Goal: Task Accomplishment & Management: Manage account settings

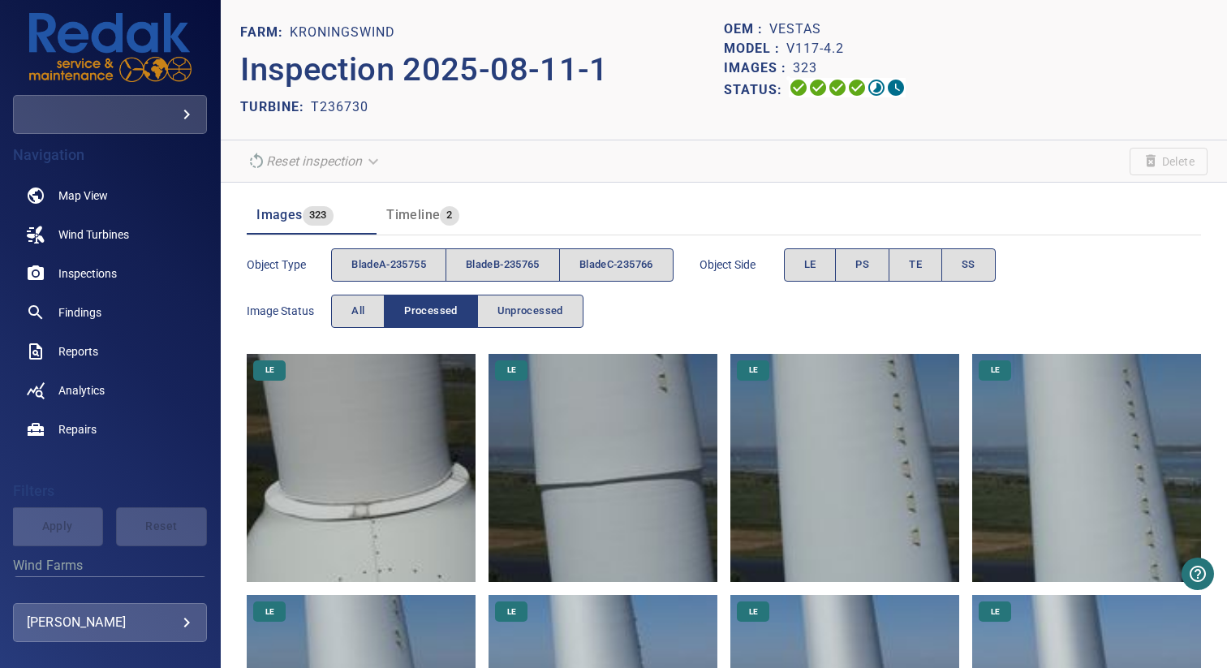
click at [419, 200] on button "Timeline 2" at bounding box center [441, 215] width 130 height 39
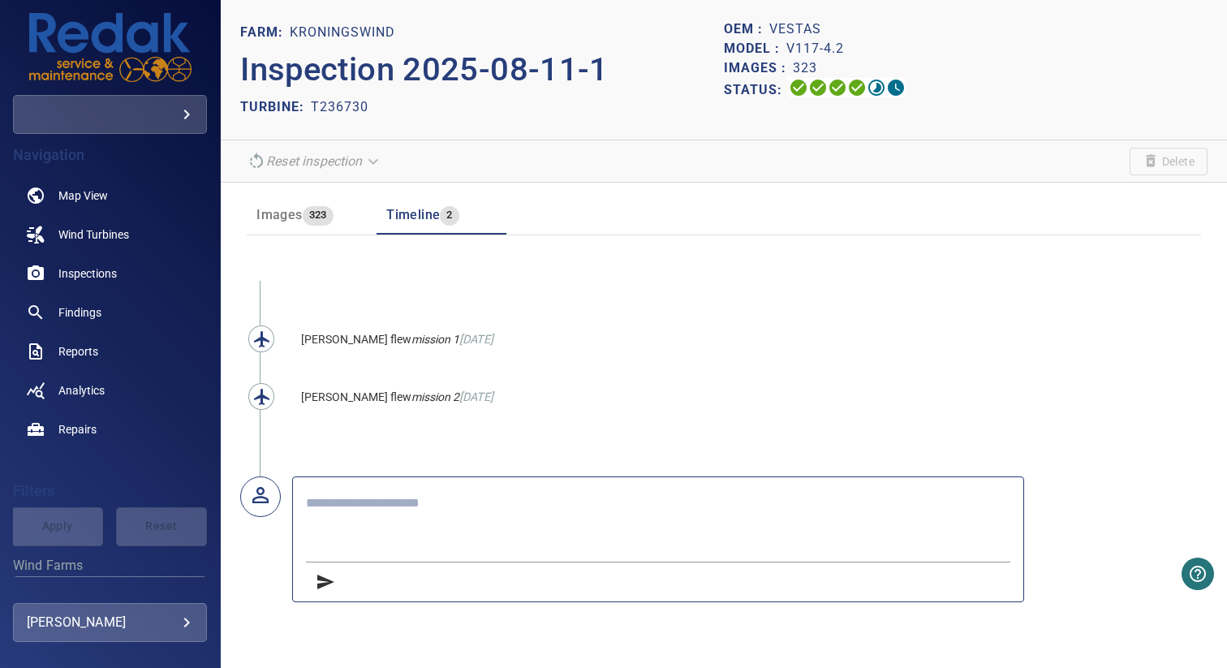
click at [303, 212] on span "323" at bounding box center [318, 215] width 31 height 19
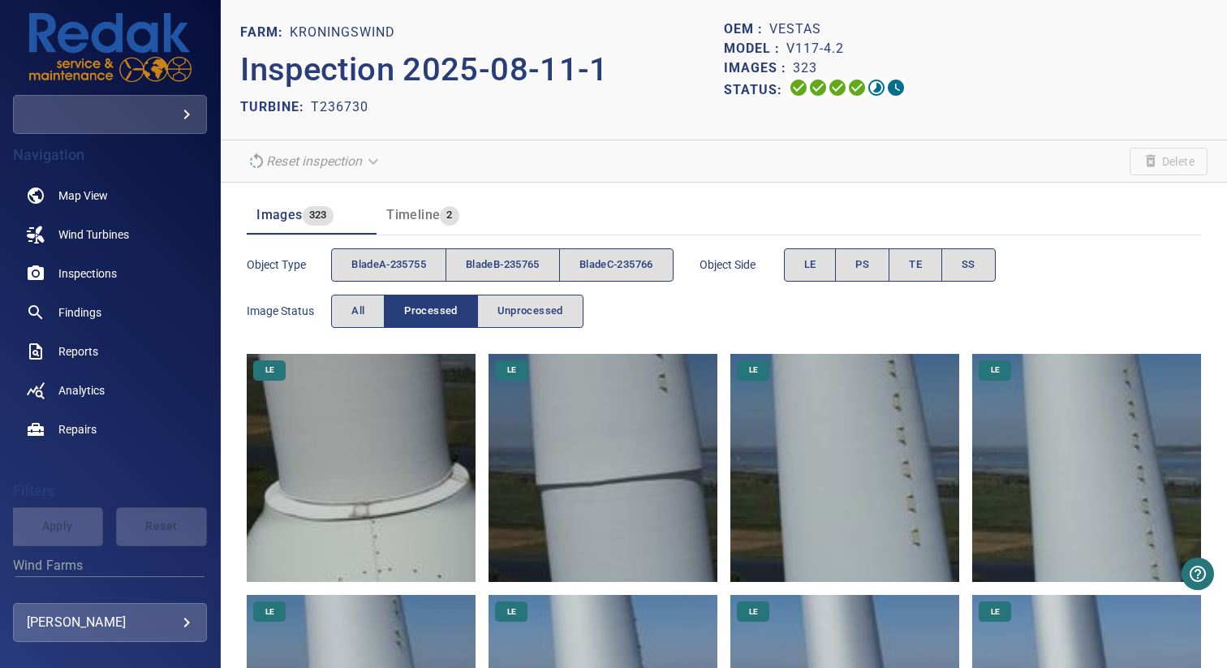
click at [685, 152] on section "Reset inspection Delete" at bounding box center [724, 161] width 1006 height 42
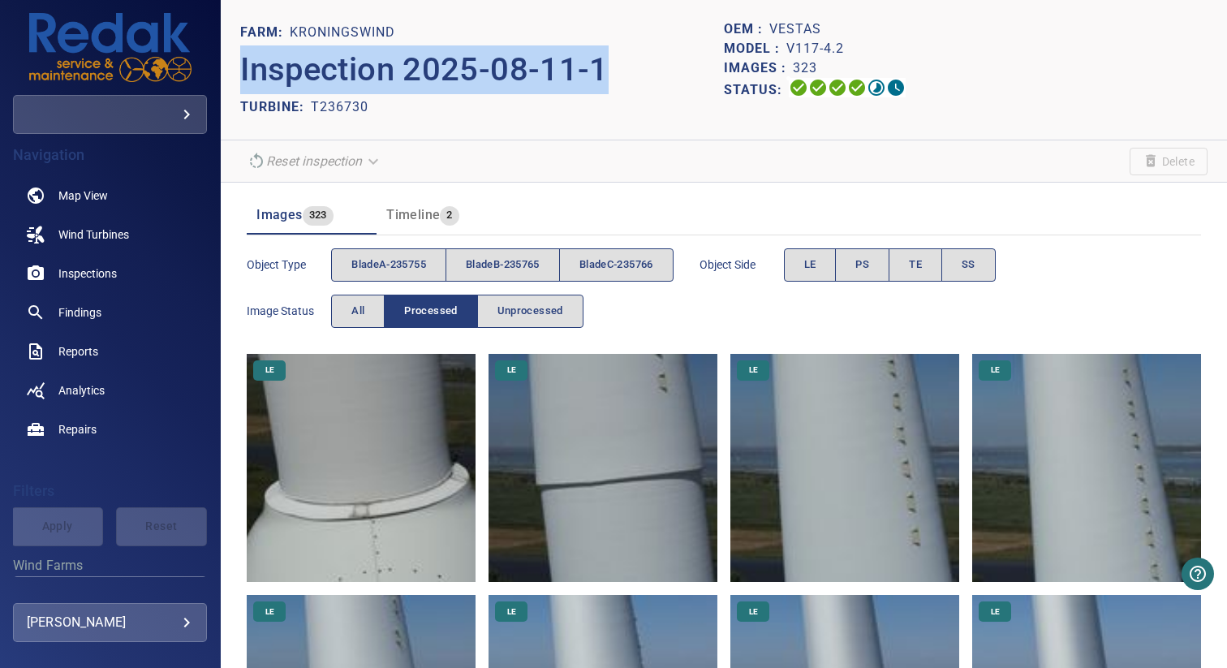
drag, startPoint x: 301, startPoint y: 71, endPoint x: 596, endPoint y: 67, distance: 295.3
click at [596, 67] on header "FARM: Kroningswind Inspection 2025-08-11-1 TURBINE: T236730 OEM : Vestas Model …" at bounding box center [724, 70] width 1006 height 140
click at [571, 67] on p "Inspection 2025-08-11-1" at bounding box center [482, 69] width 484 height 49
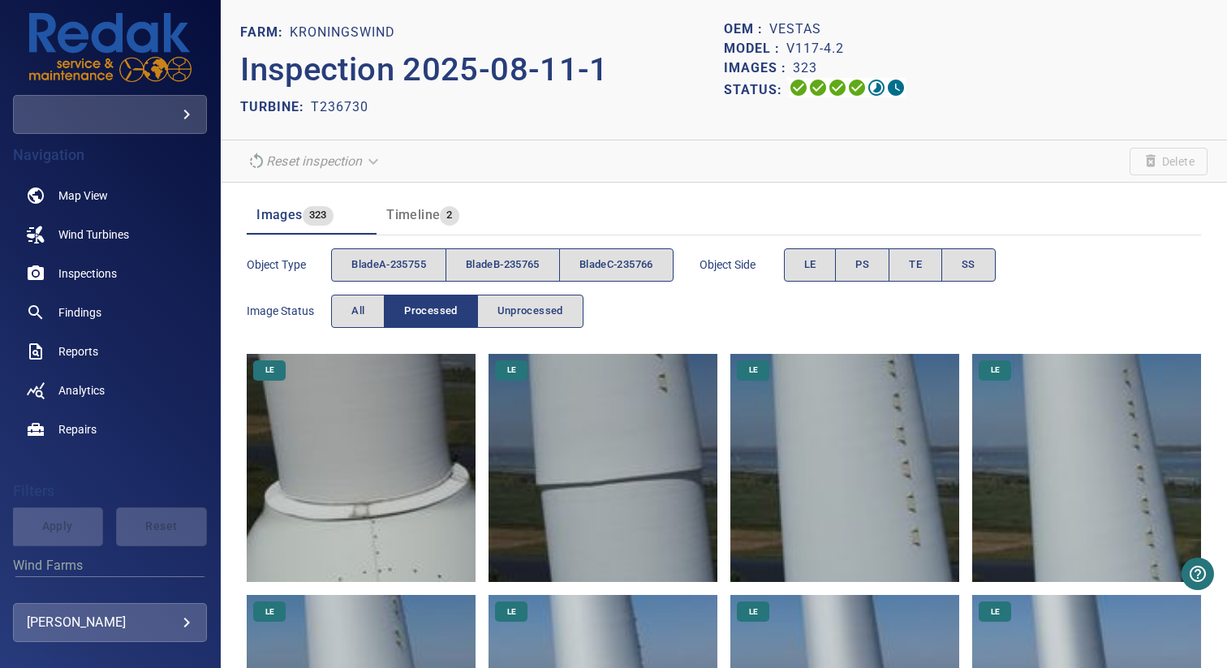
click at [571, 67] on p "Inspection 2025-08-11-1" at bounding box center [482, 69] width 484 height 49
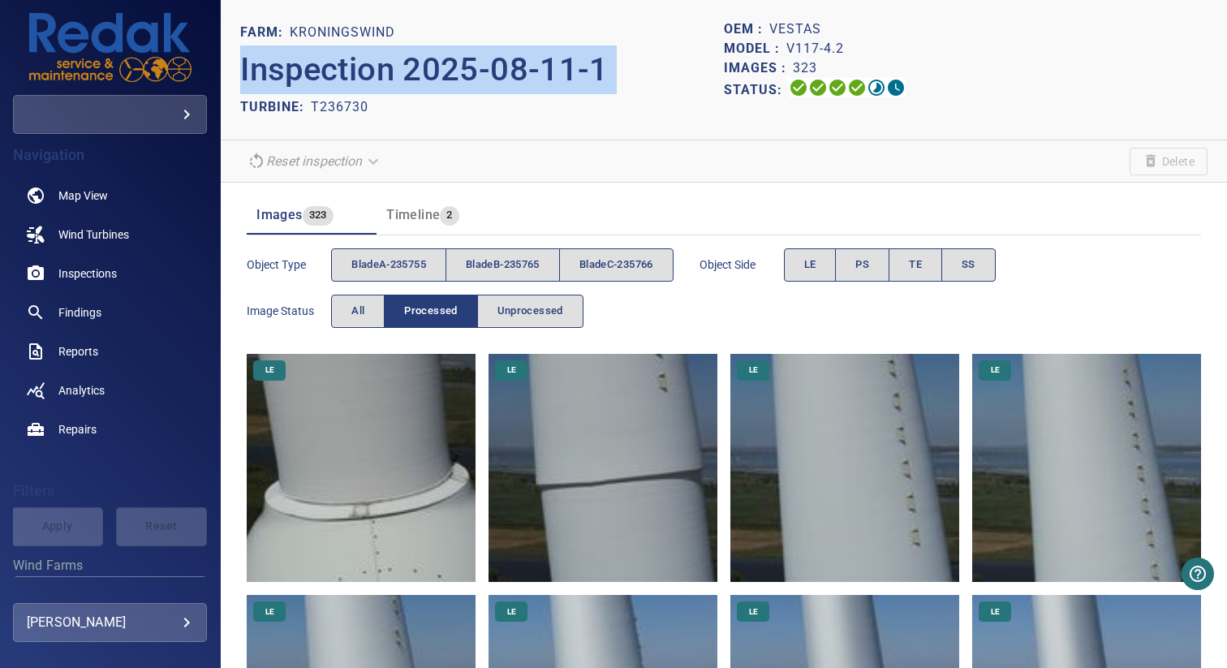
click at [510, 70] on p "Inspection 2025-08-11-1" at bounding box center [482, 69] width 484 height 49
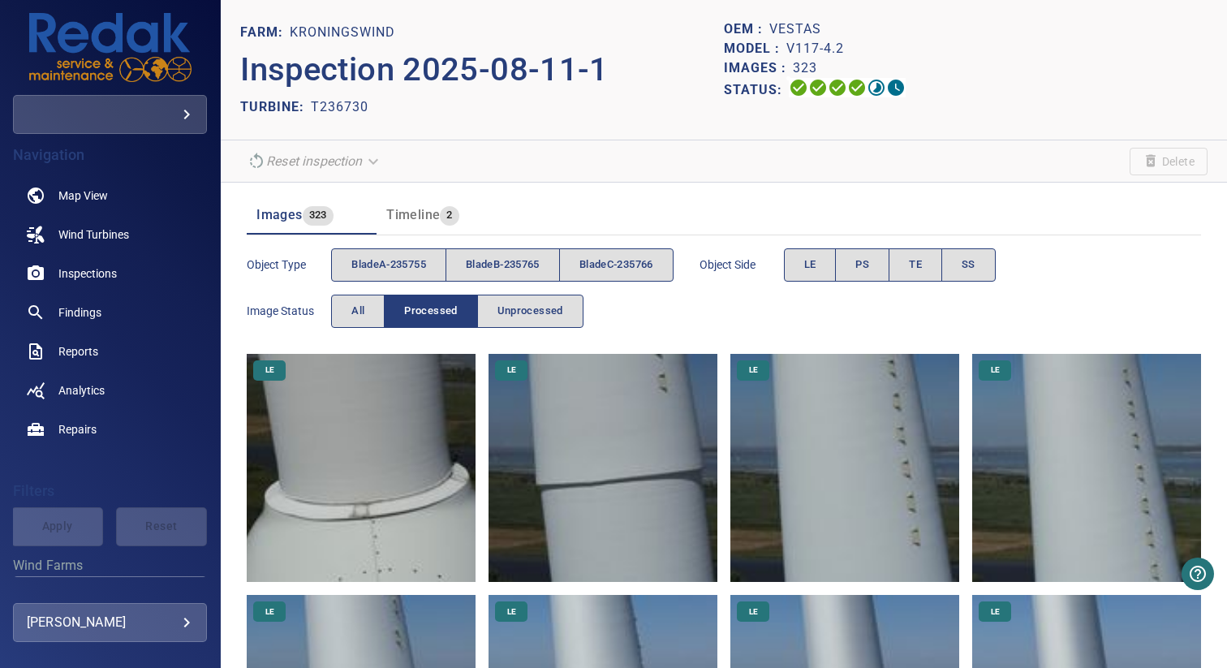
click at [510, 70] on p "Inspection 2025-08-11-1" at bounding box center [482, 69] width 484 height 49
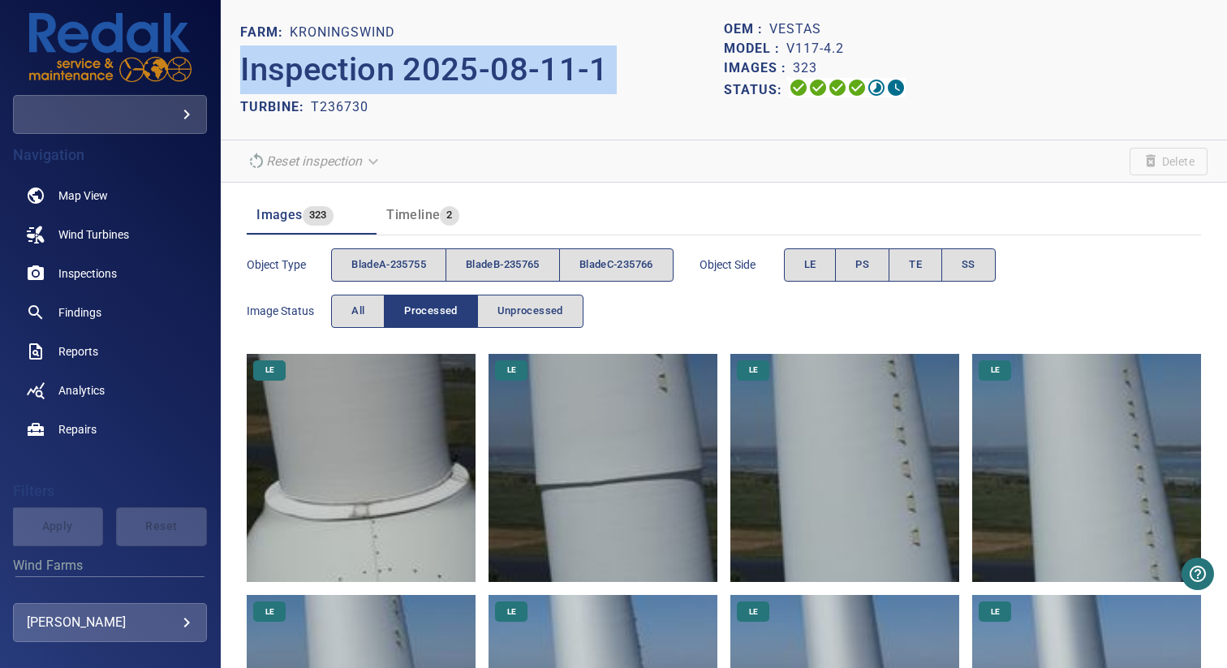
click at [399, 65] on p "Inspection 2025-08-11-1" at bounding box center [482, 69] width 484 height 49
drag, startPoint x: 241, startPoint y: 67, endPoint x: 580, endPoint y: 67, distance: 339.1
click at [580, 67] on p "Inspection 2025-08-11-1" at bounding box center [482, 69] width 484 height 49
click at [519, 70] on p "Inspection 2025-08-11-1" at bounding box center [482, 69] width 484 height 49
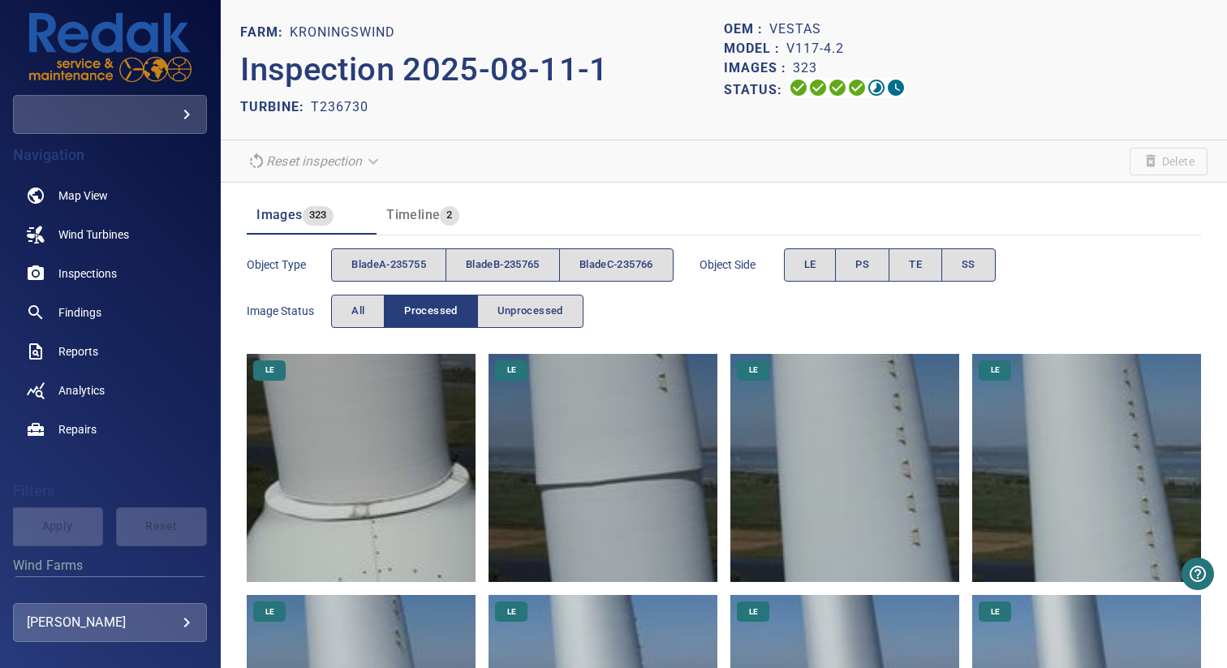
click at [519, 70] on p "Inspection 2025-08-11-1" at bounding box center [482, 69] width 484 height 49
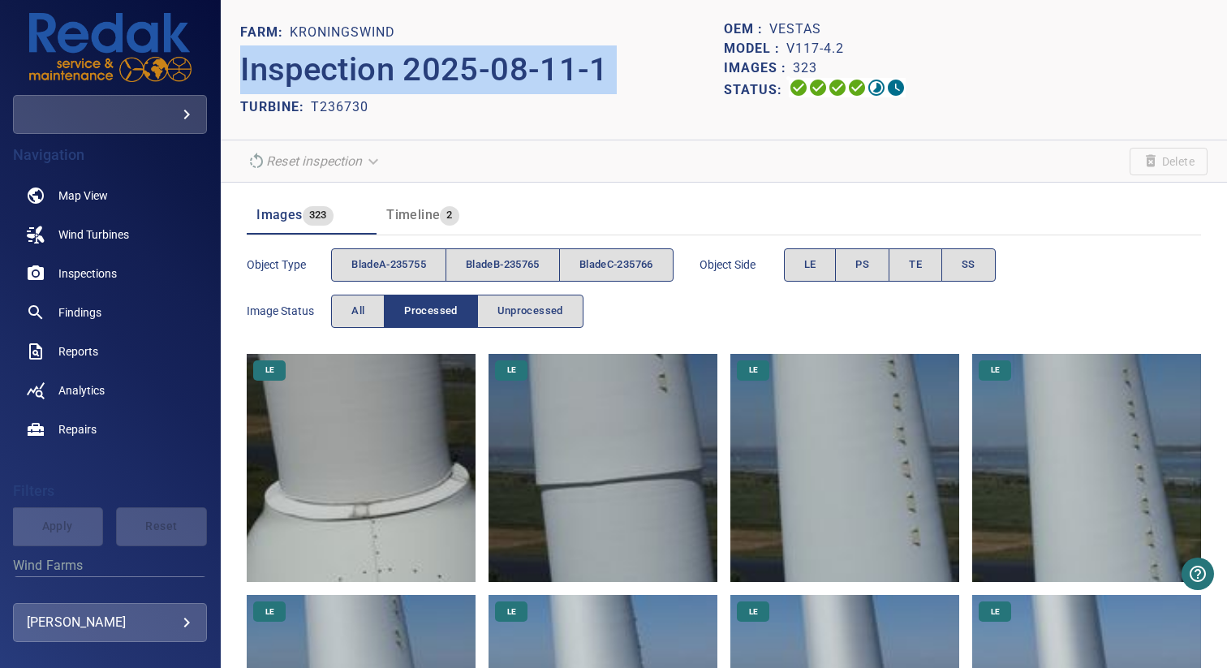
click at [596, 65] on p "Inspection 2025-08-11-1" at bounding box center [482, 69] width 484 height 49
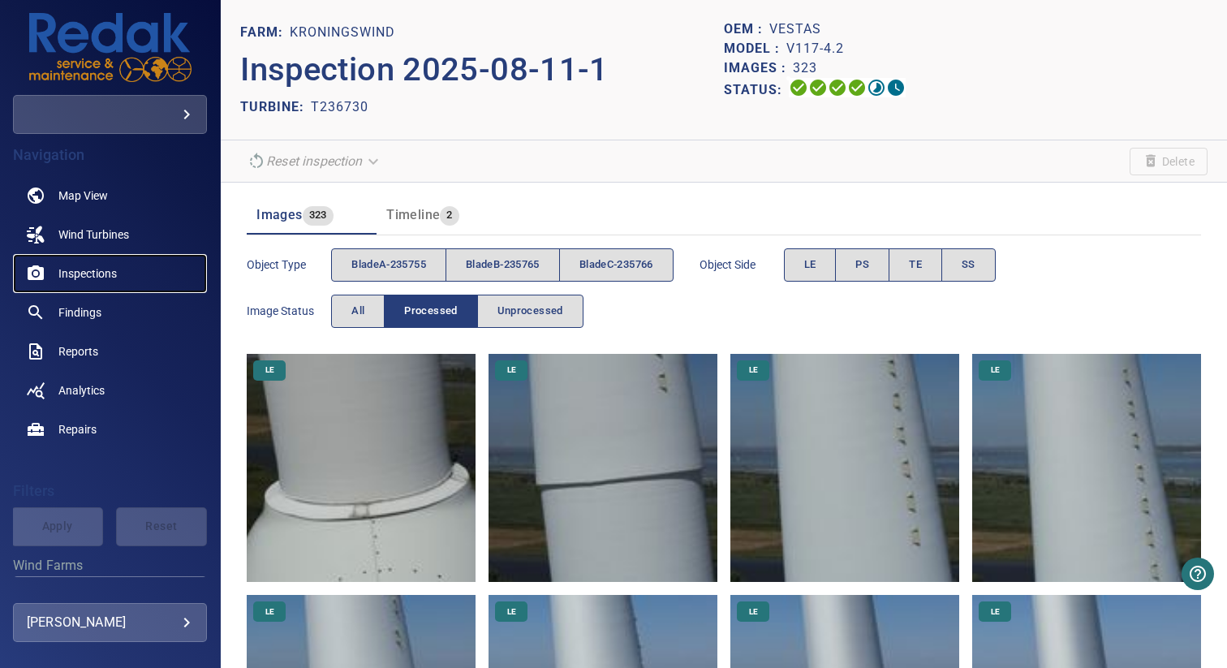
click at [100, 277] on span "Inspections" at bounding box center [87, 273] width 58 height 16
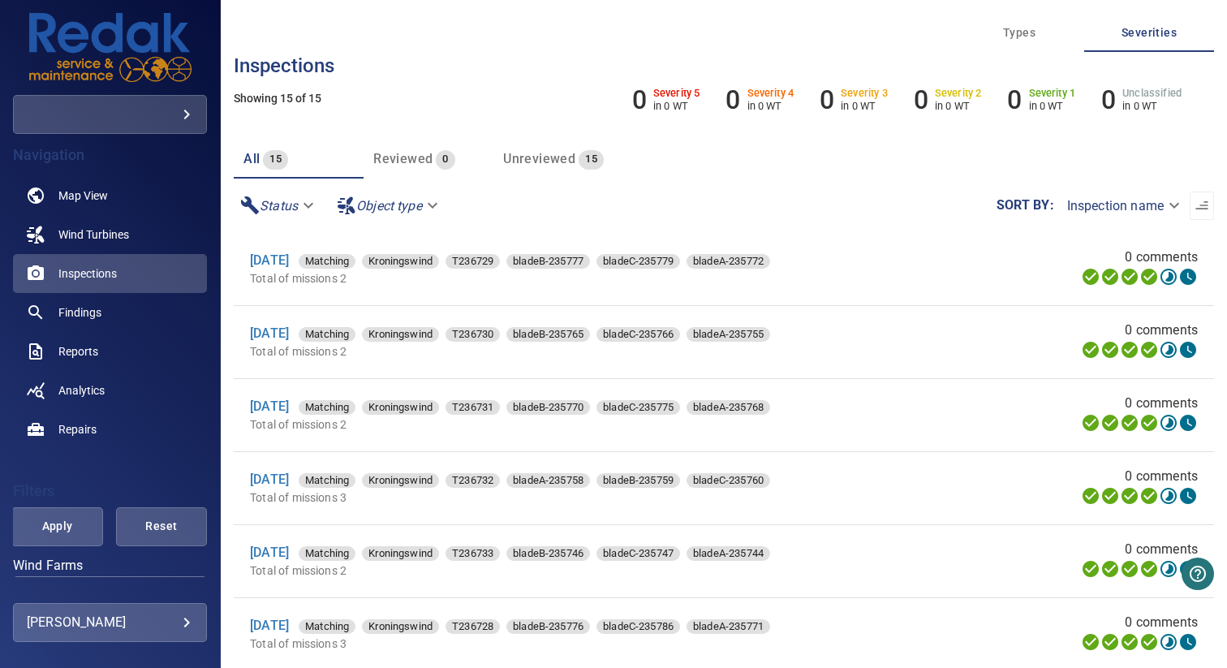
click at [832, 192] on div "**********" at bounding box center [724, 205] width 980 height 54
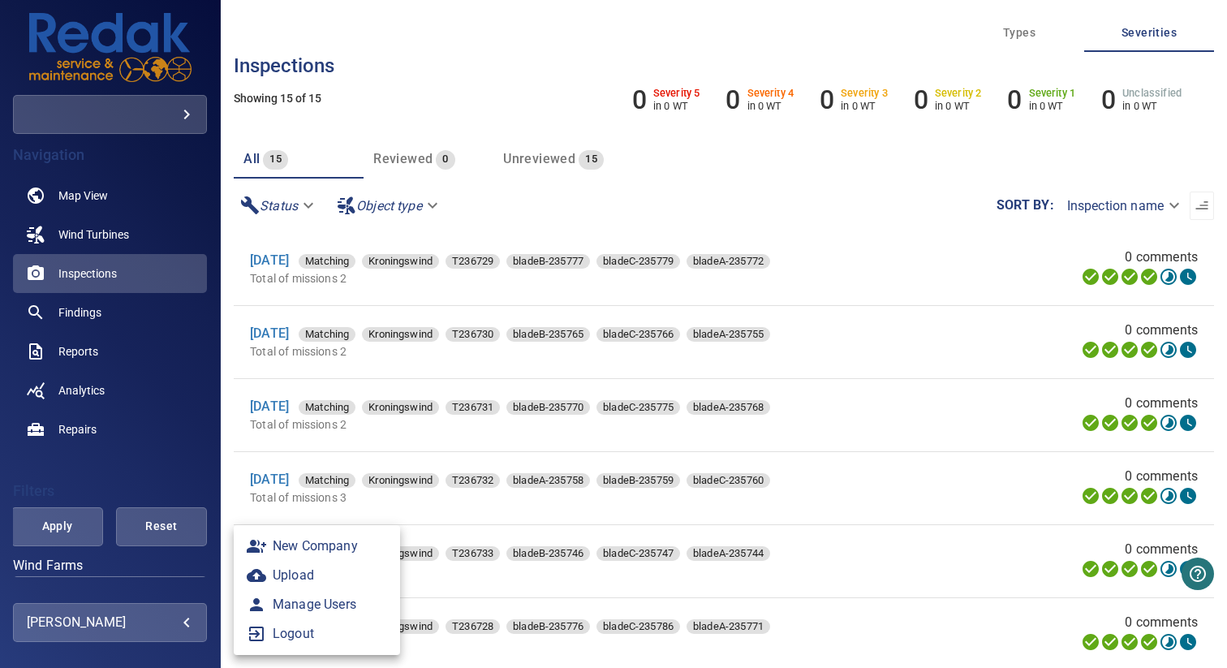
click at [142, 626] on body "**********" at bounding box center [613, 334] width 1227 height 668
click at [329, 603] on link "Manage Users" at bounding box center [317, 604] width 166 height 29
type input "**********"
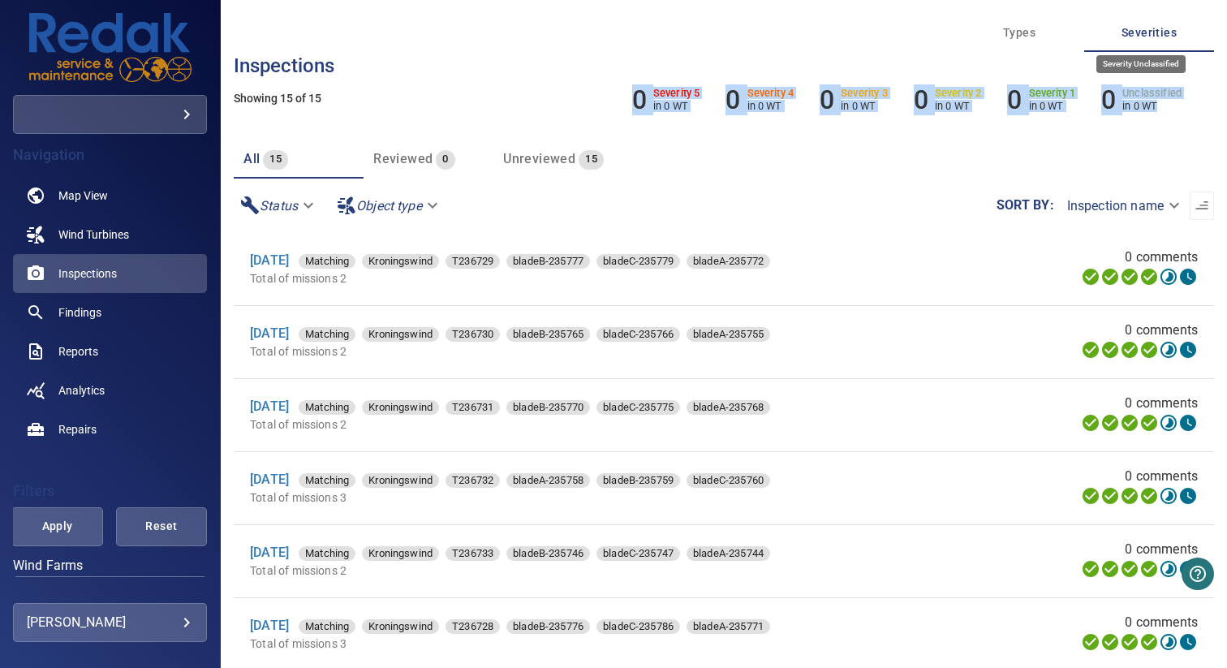
drag, startPoint x: 610, startPoint y: 88, endPoint x: 1161, endPoint y: 114, distance: 551.4
click at [1161, 114] on div "0 Severity 5 in 0 WT 0 Severity 4 in 0 WT 0 Severity 3 in 0 WT 0 Severity 2 in …" at bounding box center [907, 97] width 614 height 91
click at [1183, 120] on div "0 Severity 5 in 0 WT 0 Severity 4 in 0 WT 0 Severity 3 in 0 WT 0 Severity 2 in …" at bounding box center [907, 97] width 614 height 91
drag, startPoint x: 1183, startPoint y: 120, endPoint x: 616, endPoint y: 100, distance: 567.4
click at [616, 100] on div "0 Severity 5 in 0 WT 0 Severity 4 in 0 WT 0 Severity 3 in 0 WT 0 Severity 2 in …" at bounding box center [907, 97] width 614 height 91
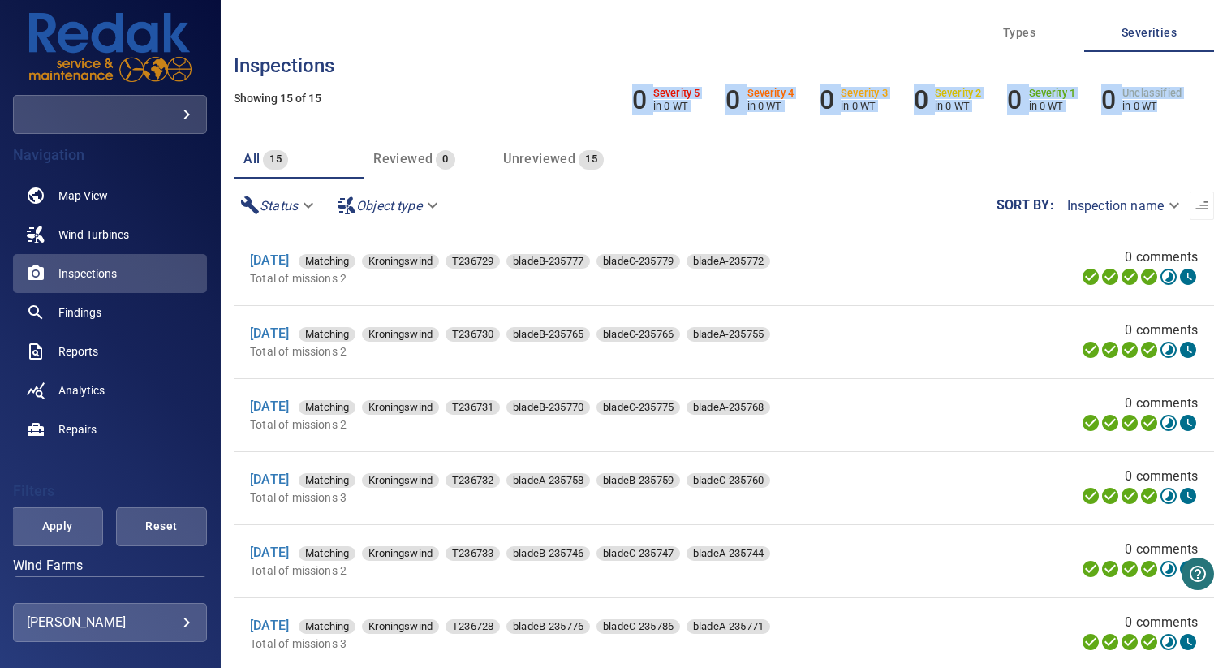
click at [604, 76] on div "0 Severity 5 in 0 WT 0 Severity 4 in 0 WT 0 Severity 3 in 0 WT 0 Severity 2 in …" at bounding box center [907, 97] width 614 height 91
drag, startPoint x: 604, startPoint y: 69, endPoint x: 1171, endPoint y: 114, distance: 569.7
click at [1171, 115] on div "0 Severity 5 in 0 WT 0 Severity 4 in 0 WT 0 Severity 3 in 0 WT 0 Severity 2 in …" at bounding box center [907, 97] width 614 height 91
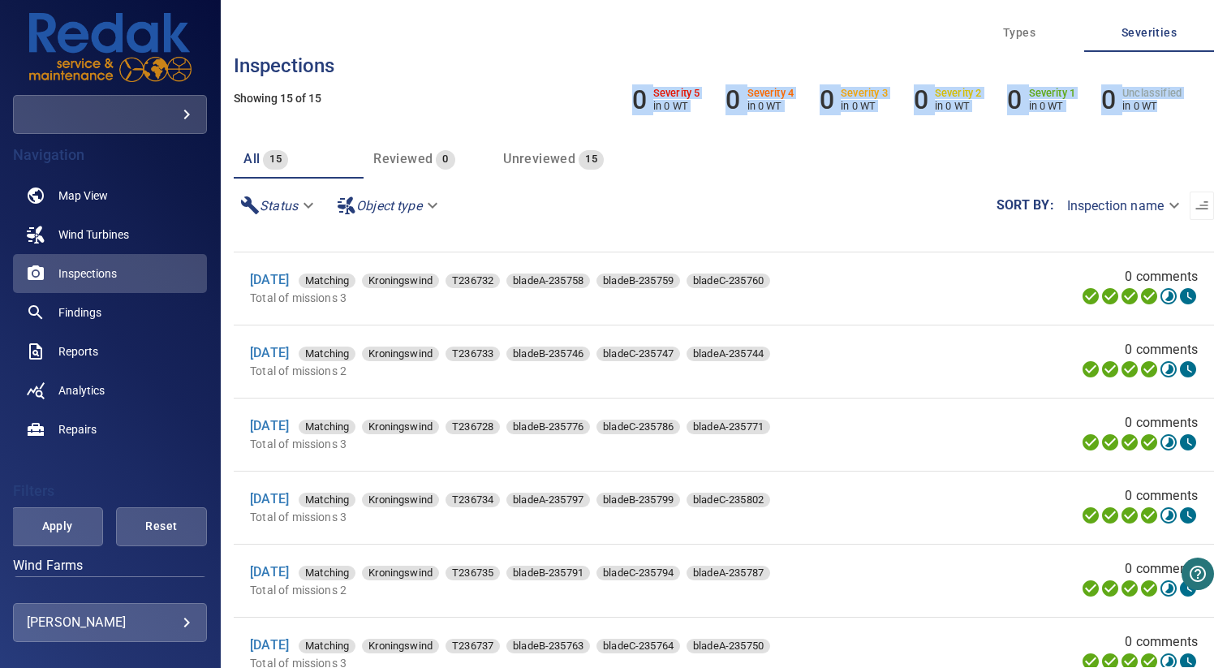
scroll to position [233, 0]
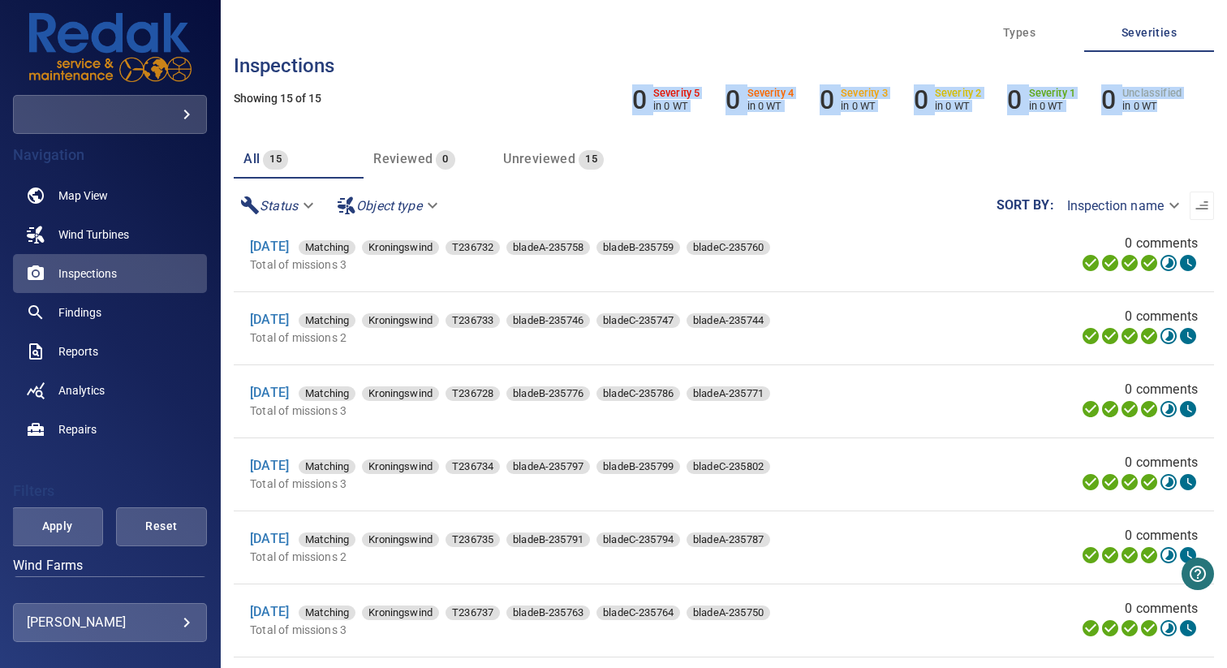
click at [798, 37] on div "Types Severities 0 Severity 5 in 0 WT 0 Severity 4 in 0 WT 0 Severity 3 in 0 WT…" at bounding box center [907, 78] width 614 height 130
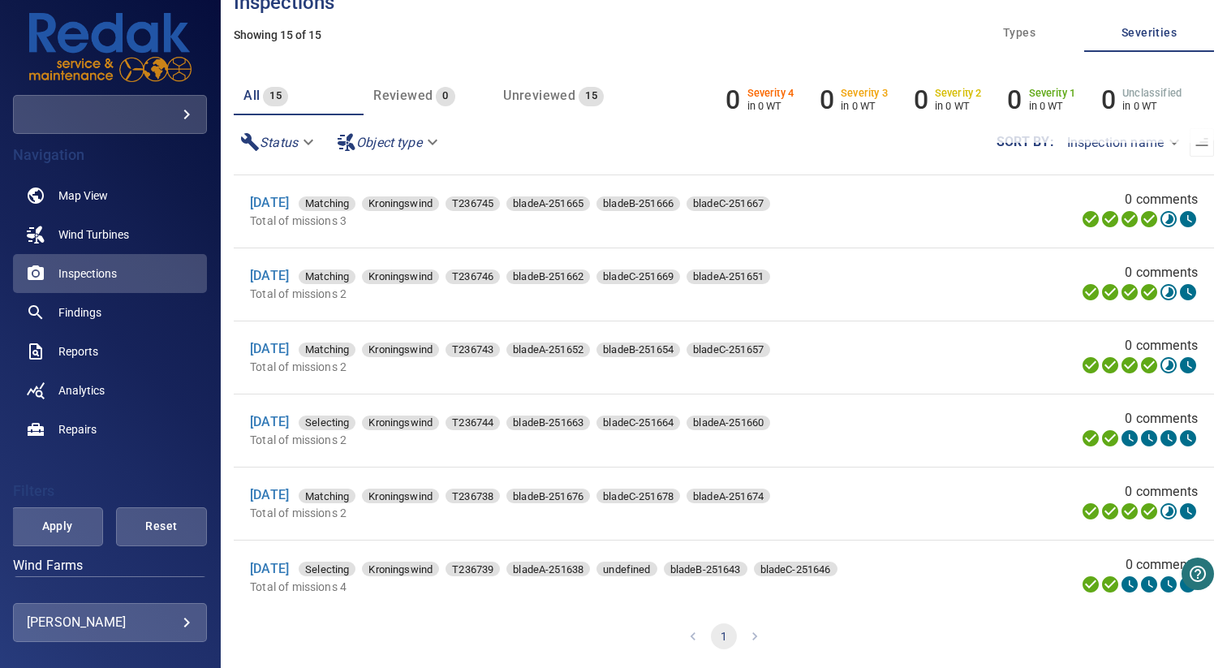
scroll to position [666, 0]
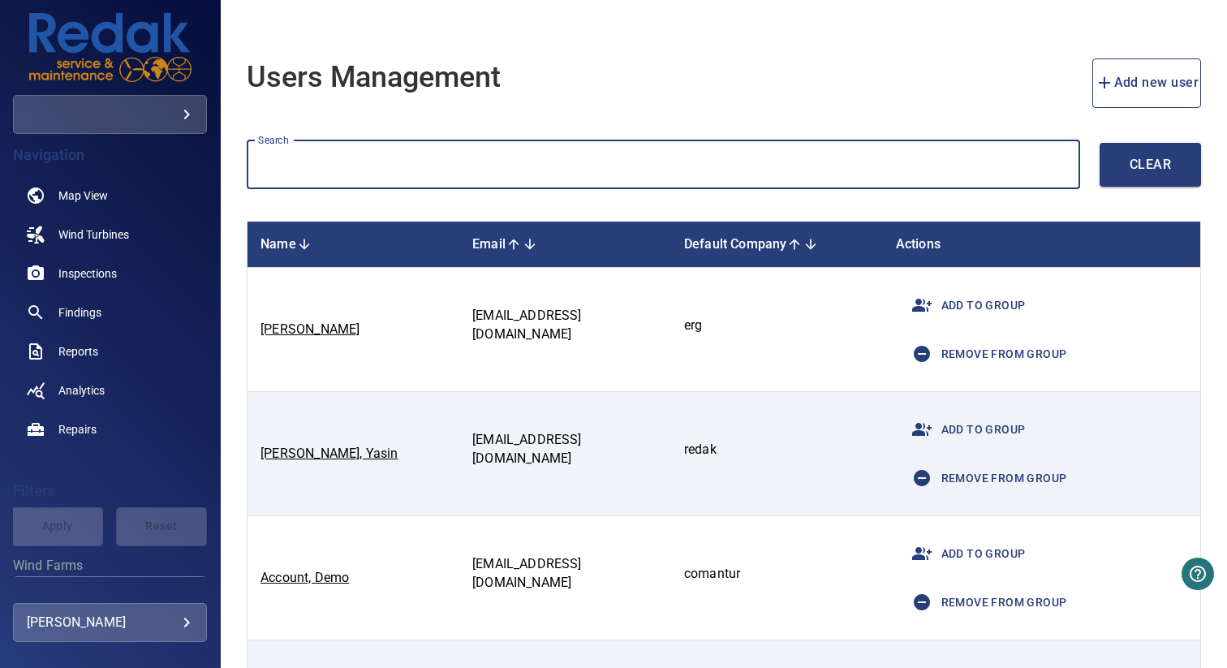
click at [399, 173] on input "text" at bounding box center [663, 164] width 833 height 49
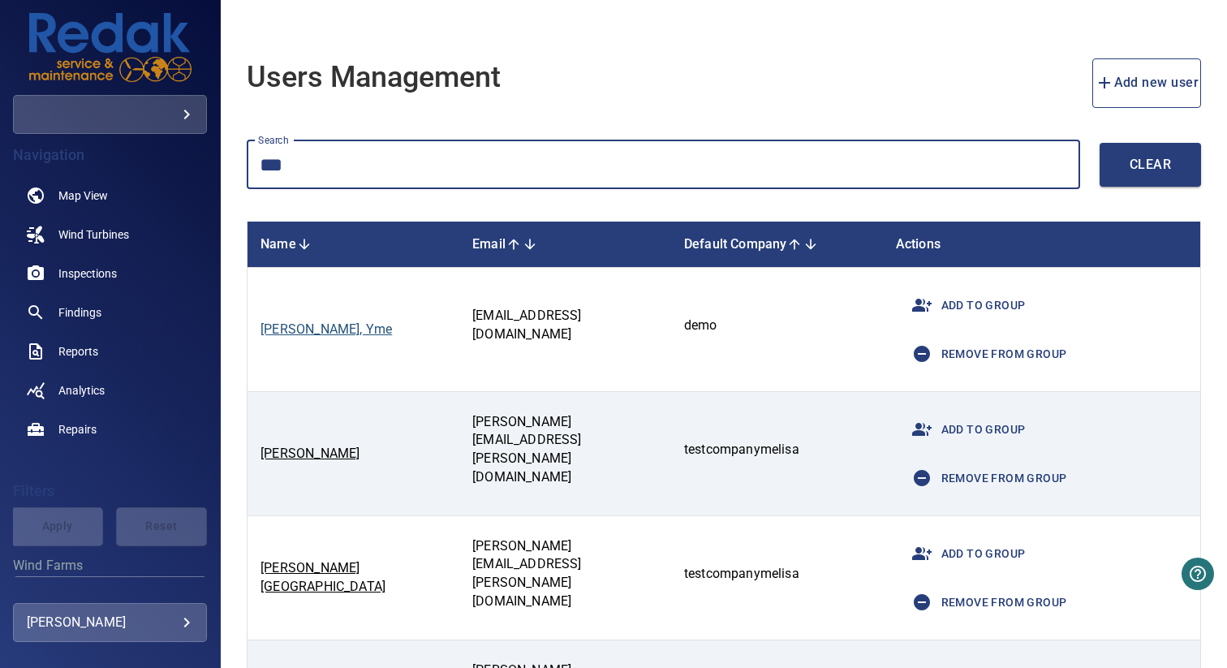
type input "***"
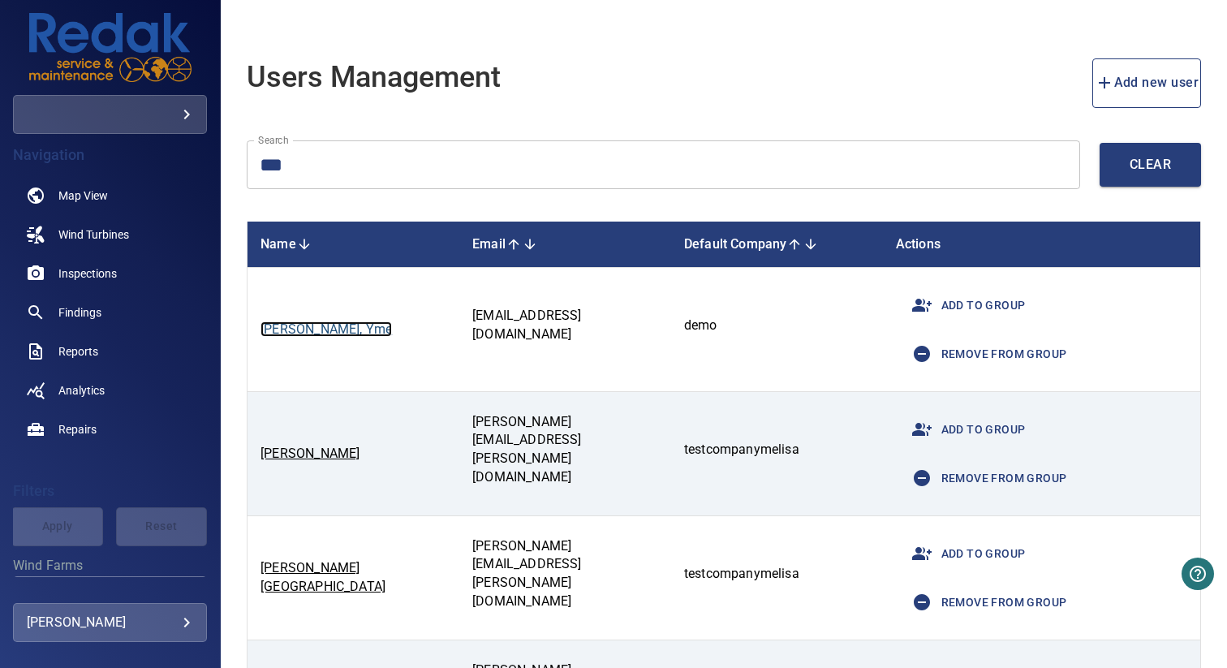
click at [319, 330] on link "Geldhoff, Yme" at bounding box center [325, 328] width 131 height 15
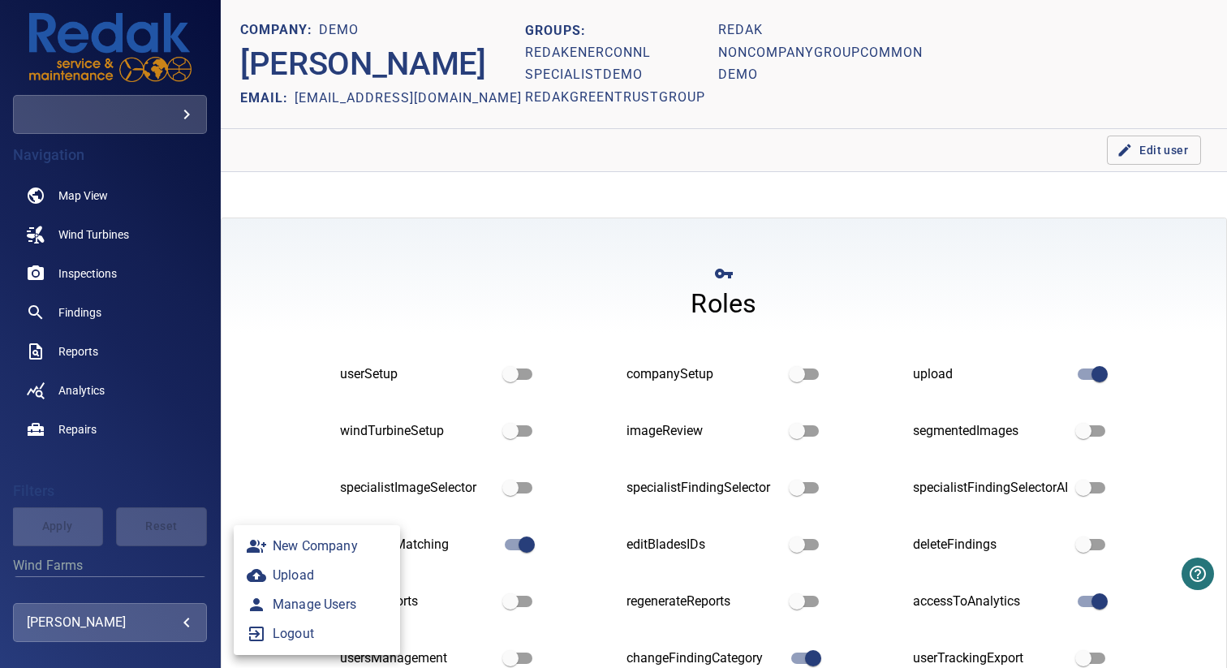
click at [165, 619] on body "**********" at bounding box center [613, 334] width 1227 height 668
click at [332, 609] on link "Manage Users" at bounding box center [317, 604] width 166 height 29
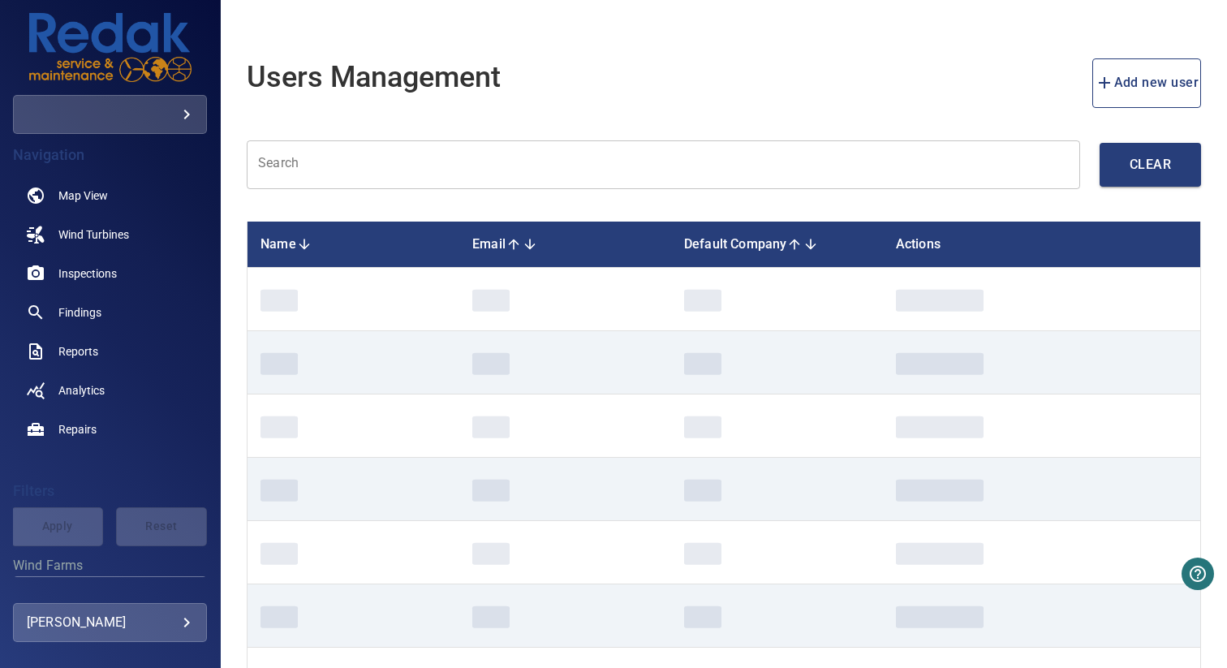
click at [472, 172] on input "text" at bounding box center [663, 164] width 833 height 49
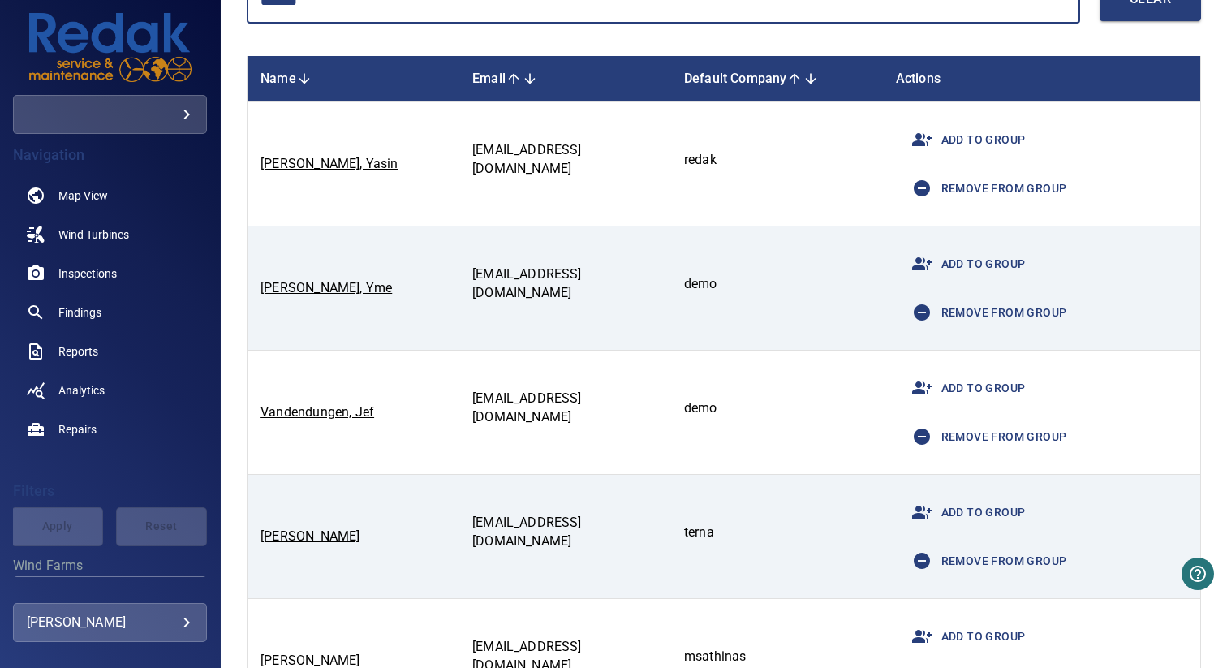
scroll to position [137, 0]
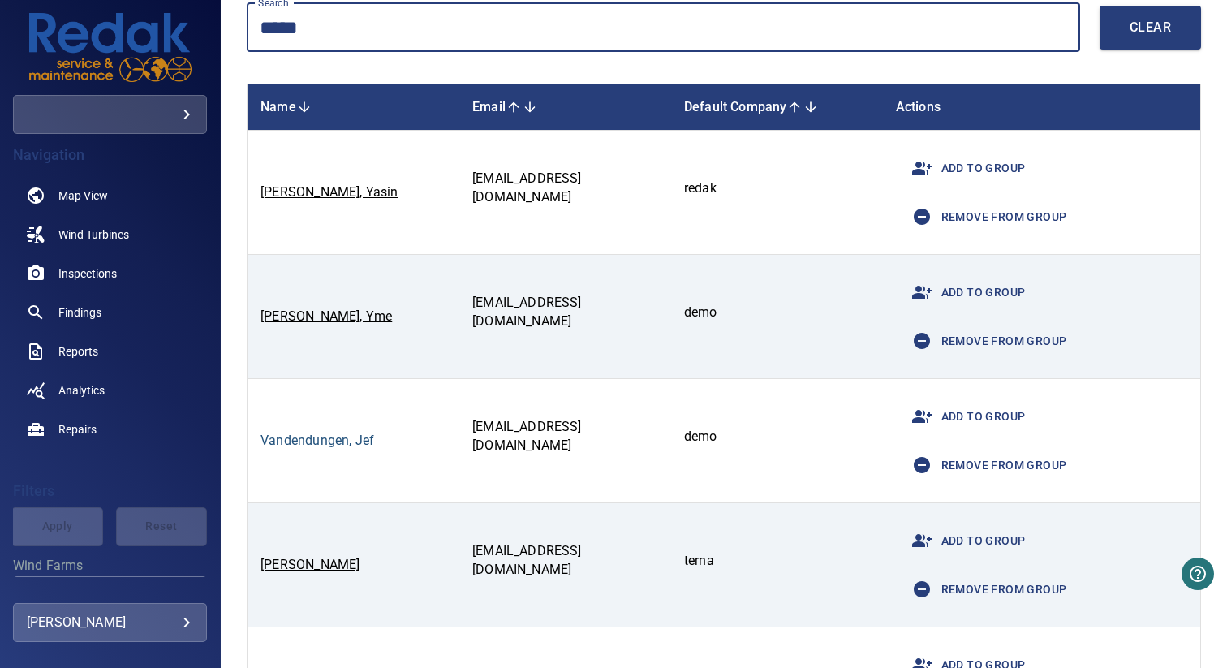
type input "*****"
click at [315, 440] on link "Vandendungen, Jef" at bounding box center [317, 439] width 114 height 15
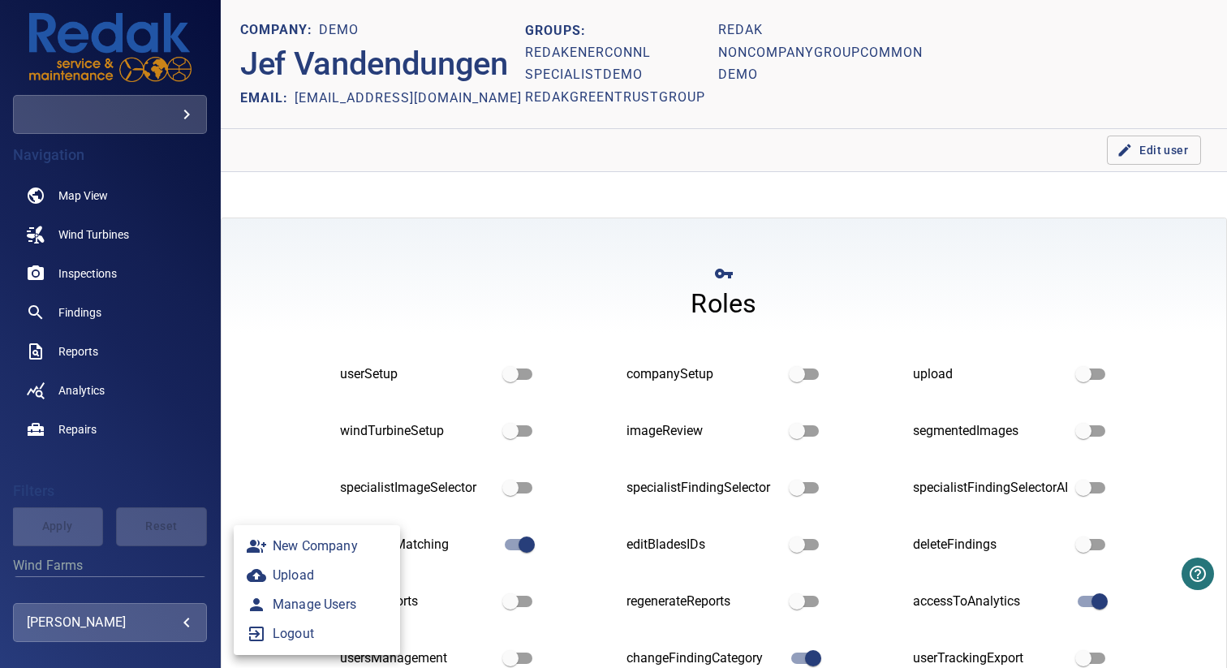
click at [122, 617] on body "**********" at bounding box center [613, 334] width 1227 height 668
click at [322, 606] on link "Manage Users" at bounding box center [317, 604] width 166 height 29
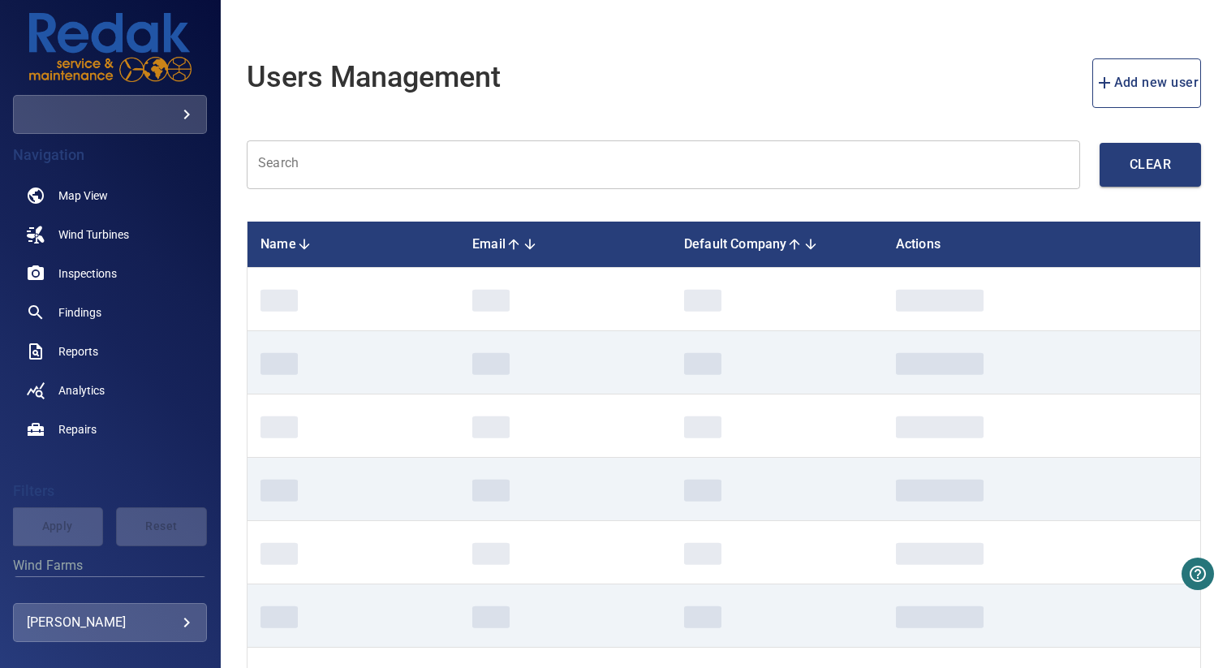
click at [415, 172] on input "text" at bounding box center [663, 164] width 833 height 49
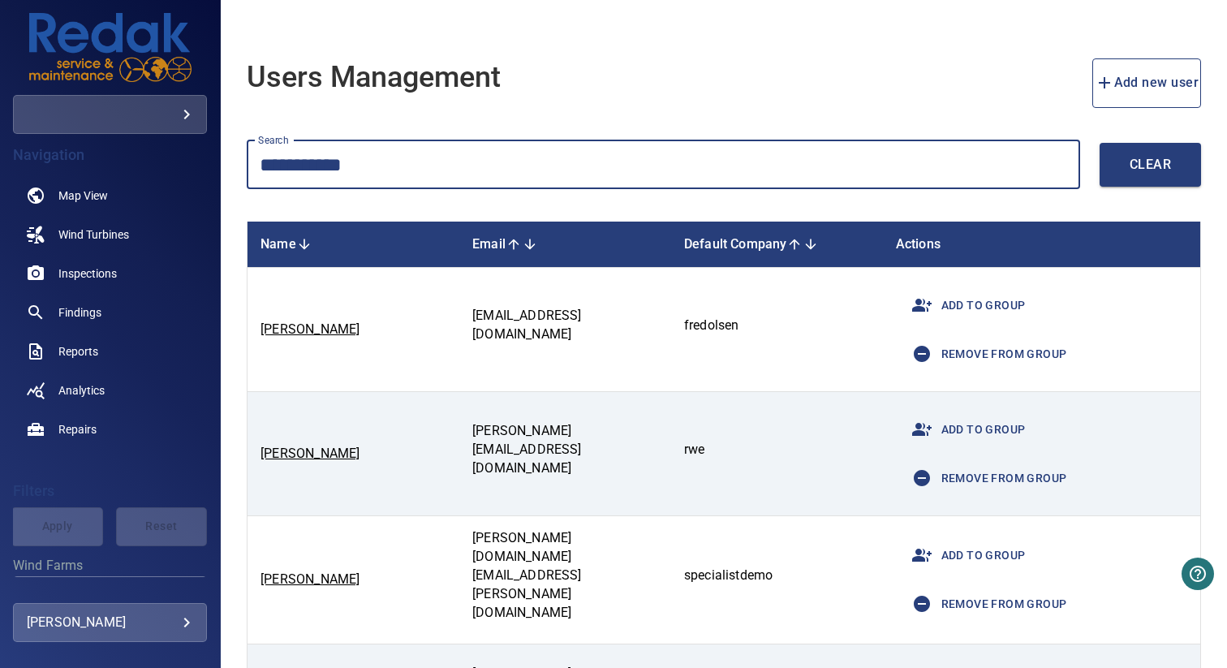
type input "**********"
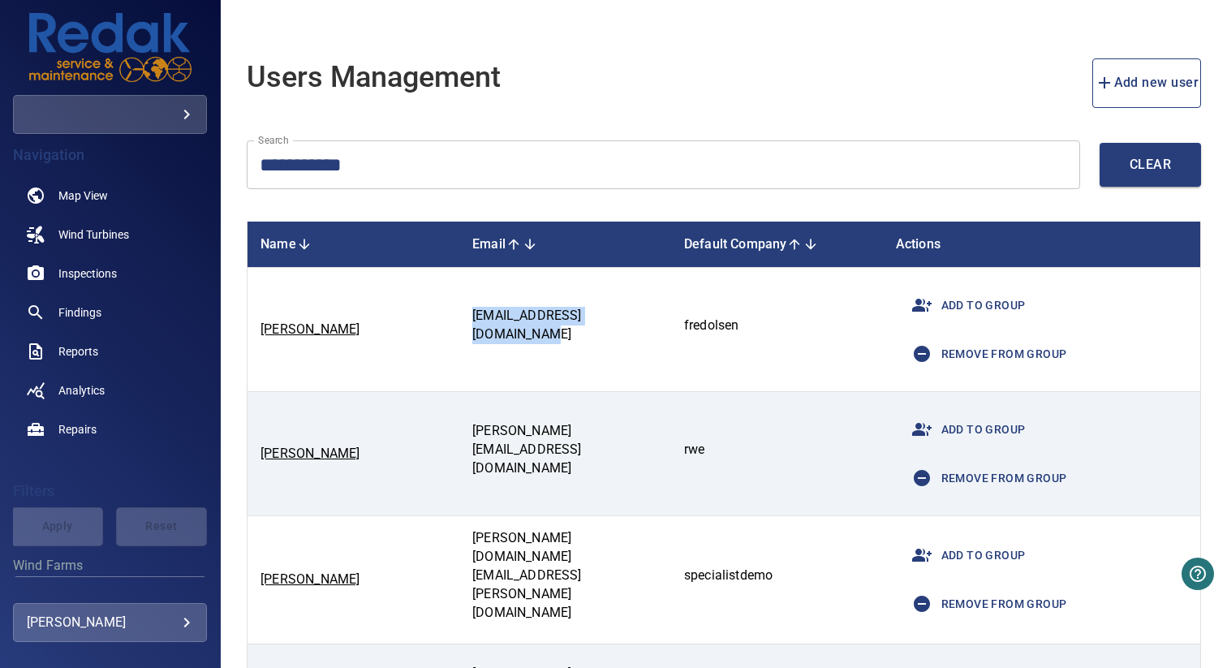
drag, startPoint x: 462, startPoint y: 328, endPoint x: 630, endPoint y: 325, distance: 168.8
click at [630, 325] on p "richardse@naturalpower.com" at bounding box center [565, 325] width 186 height 37
copy p "richardse@naturalpower.com"
click at [337, 328] on link "Seymour, Richard" at bounding box center [309, 328] width 99 height 15
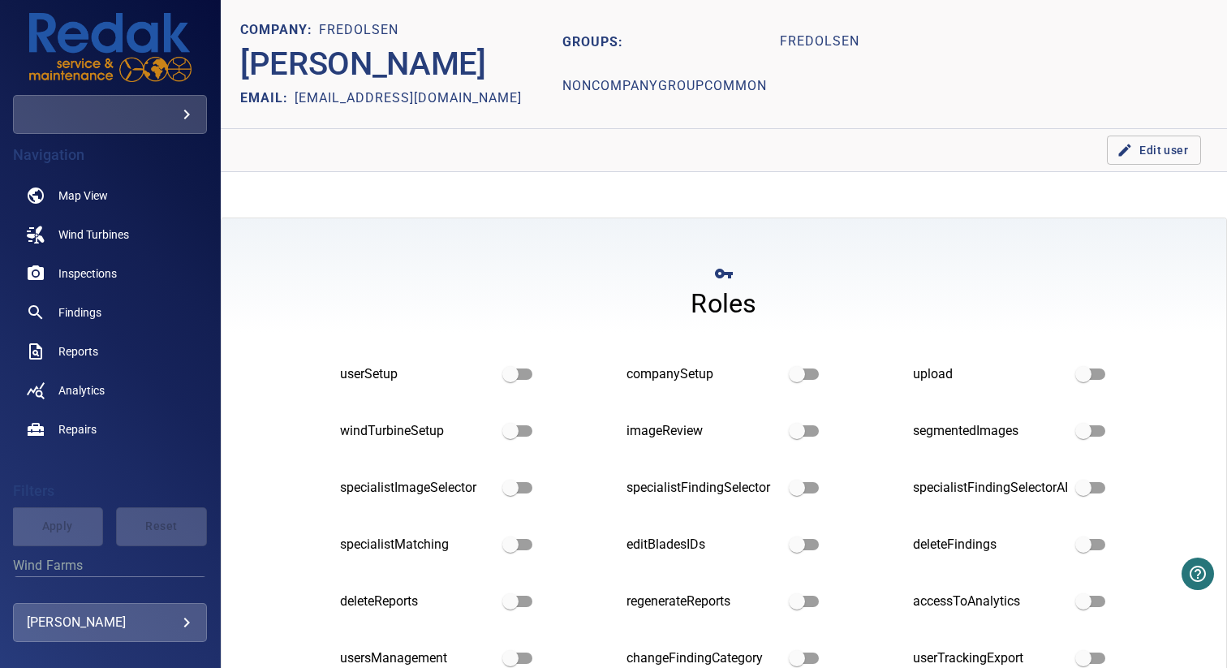
click at [1147, 149] on span "Edit user" at bounding box center [1154, 150] width 68 height 20
